Goal: Navigation & Orientation: Find specific page/section

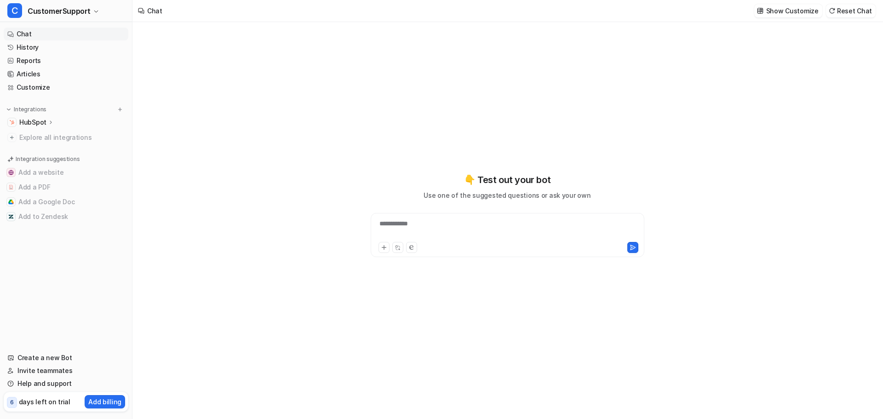
click at [39, 128] on div "HubSpot" at bounding box center [66, 122] width 125 height 13
click at [40, 138] on p "Overview" at bounding box center [40, 135] width 29 height 9
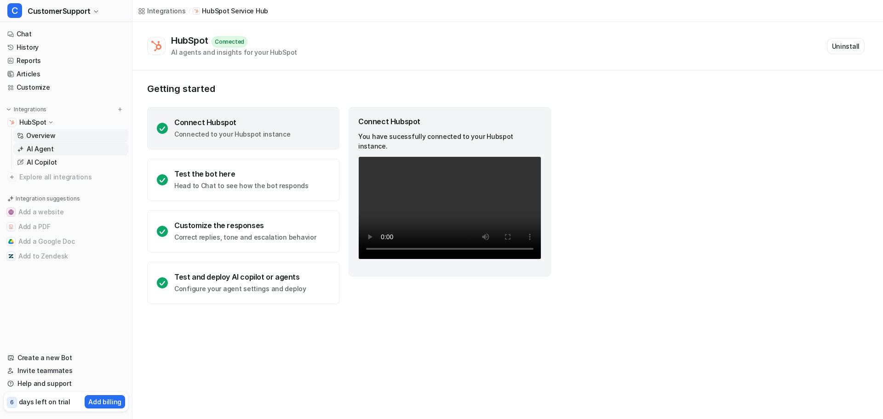
click at [44, 151] on p "AI Agent" at bounding box center [40, 148] width 27 height 9
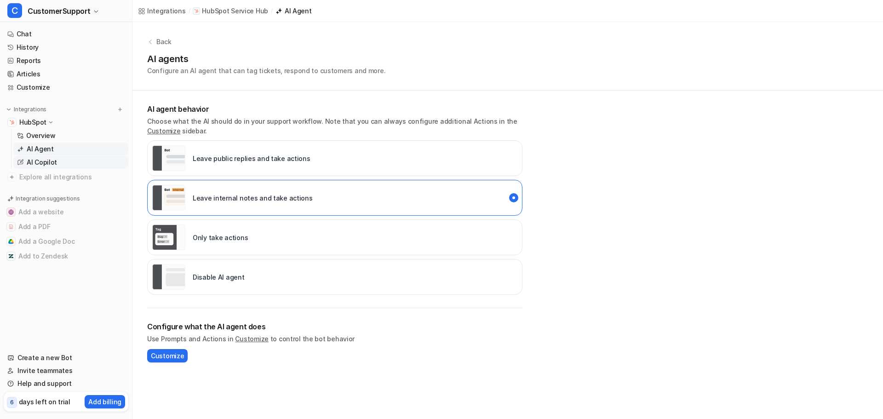
click at [40, 164] on p "AI Copilot" at bounding box center [42, 162] width 30 height 9
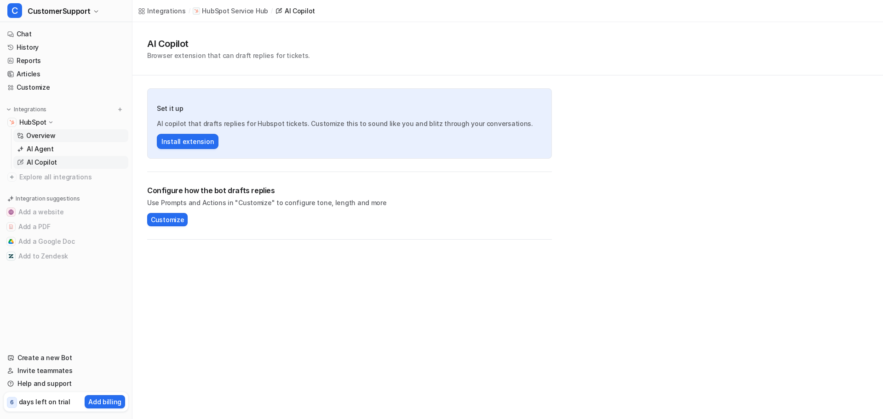
click at [33, 134] on p "Overview" at bounding box center [40, 135] width 29 height 9
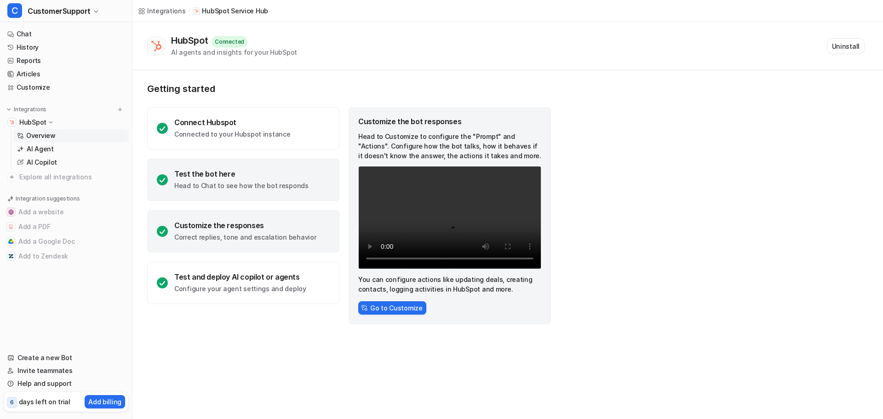
click at [247, 186] on p "Head to Chat to see how the bot responds" at bounding box center [241, 185] width 134 height 9
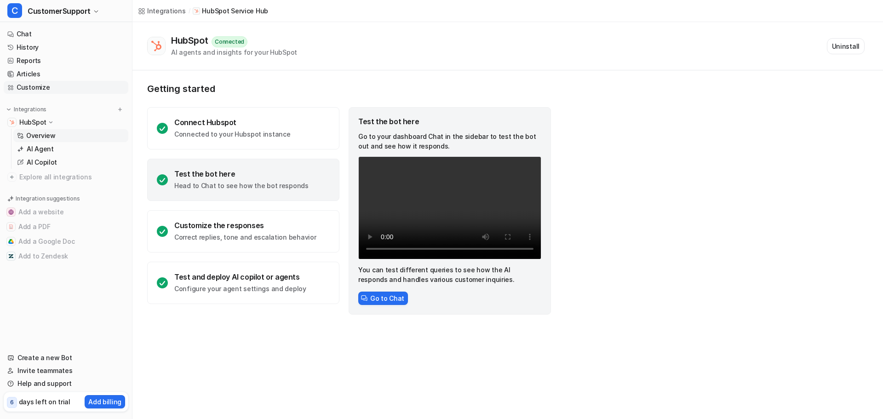
click at [45, 83] on link "Customize" at bounding box center [66, 87] width 125 height 13
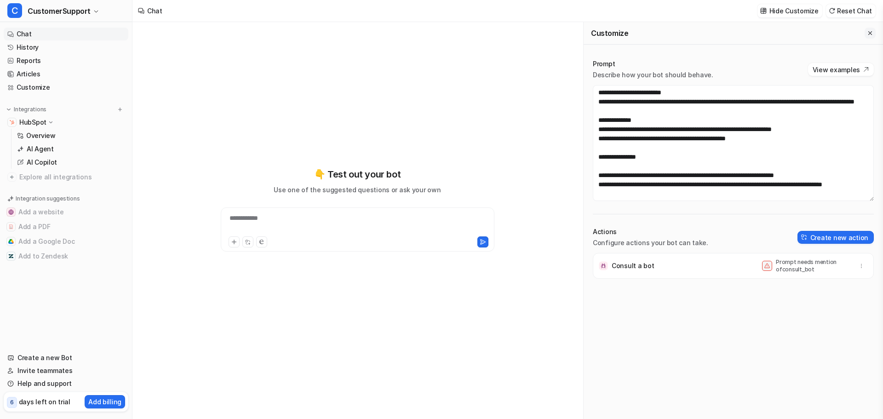
click at [865, 29] on button "Close flyout" at bounding box center [870, 33] width 11 height 11
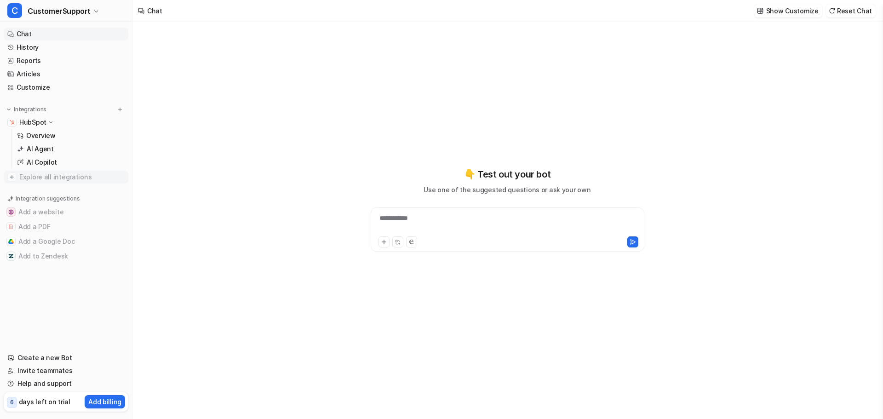
click at [34, 176] on span "Explore all integrations" at bounding box center [71, 177] width 105 height 15
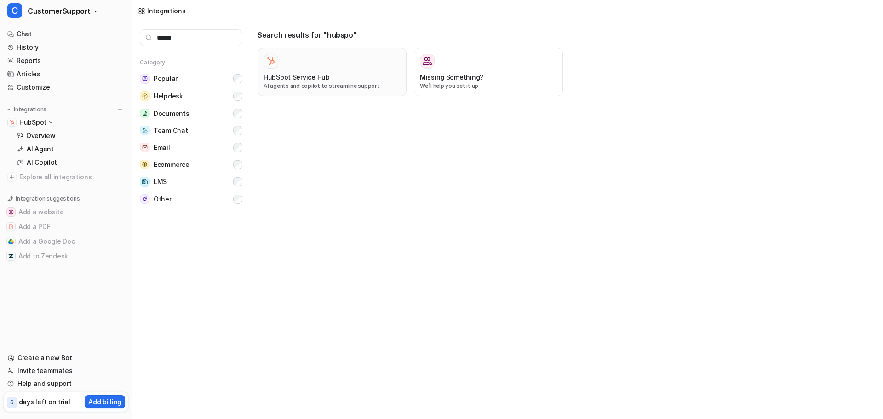
type input "******"
click at [300, 69] on div "HubSpot Service Hub AI agents and copilot to streamline support" at bounding box center [332, 72] width 137 height 36
